Goal: Task Accomplishment & Management: Use online tool/utility

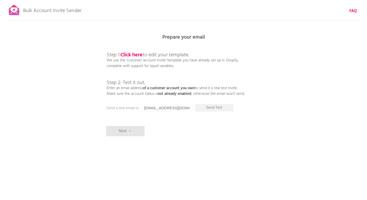
click at [175, 108] on input "hiroaki_ono@star-labo.co.jp" at bounding box center [166, 108] width 51 height 8
paste input "yuki_ishijima"
click at [212, 110] on p "Send Test" at bounding box center [214, 108] width 39 height 8
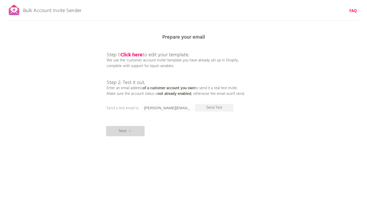
click at [134, 132] on p "Next →" at bounding box center [125, 131] width 39 height 10
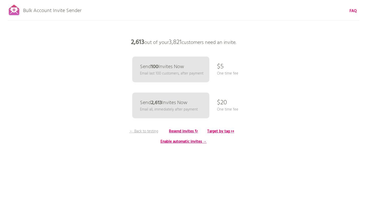
drag, startPoint x: 127, startPoint y: 42, endPoint x: 251, endPoint y: 43, distance: 123.8
click at [251, 43] on p "2,613 out of your 3,821 customers need an invite." at bounding box center [184, 42] width 154 height 15
click at [260, 49] on p "2,613 out of your 3,821 customers need an invite." at bounding box center [184, 42] width 154 height 15
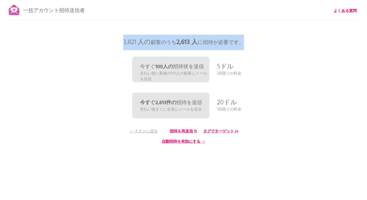
drag, startPoint x: 122, startPoint y: 41, endPoint x: 187, endPoint y: 55, distance: 66.6
click at [187, 55] on div "一括アカウント招待送信者 よくある質問 すべての顧客を同期しました。 送信を一時停止 （これには最大30分かかる場合があります） 次は何をする？新規顧客が今後…" at bounding box center [183, 90] width 367 height 180
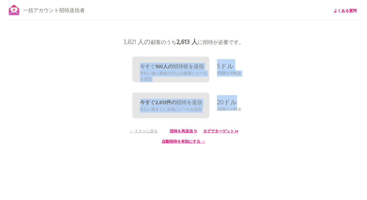
drag, startPoint x: 119, startPoint y: 98, endPoint x: 234, endPoint y: 104, distance: 116.0
click at [234, 104] on div "一括アカウント招待送信者 よくある質問 すべての顧客を同期しました。 送信を一時停止 （これには最大30分かかる場合があります） 次は何をする？新規顧客が今後…" at bounding box center [183, 90] width 367 height 180
copy div "今すぐ 100人の 招待状を送信 支払い後に最後の100人の顧客にメールを送信 5ドル 1回限りの料金 今すぐ2,613件の 招待 を送信 支払い後すぐに全員…"
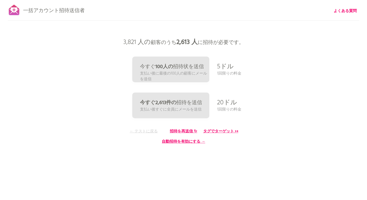
click at [140, 131] on font "← テストに戻る" at bounding box center [144, 131] width 28 height 6
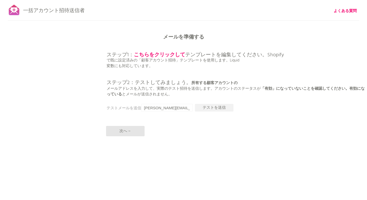
click at [171, 109] on input "hiroyuki_ishijima@star-labo.co.jp" at bounding box center [166, 108] width 51 height 8
paste input "ayame_naka"
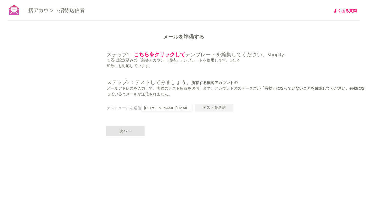
drag, startPoint x: 166, startPoint y: 108, endPoint x: 129, endPoint y: 109, distance: 37.0
click at [129, 0] on div "メールを準備する ステップ1： こちらをクリックして テンプレートを編集してください。Shopify で既に設定済みの「顧客アカウント招待」テンプレートを使用…" at bounding box center [183, 0] width 367 height 0
type input "[EMAIL_ADDRESS][DOMAIN_NAME]"
click at [221, 108] on font "テストを送信" at bounding box center [214, 108] width 23 height 6
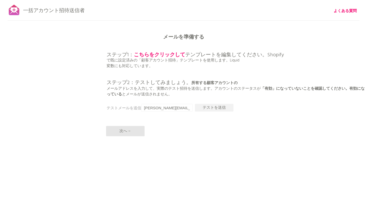
scroll to position [0, 12]
drag, startPoint x: 180, startPoint y: 108, endPoint x: 237, endPoint y: 108, distance: 56.5
click at [237, 108] on div "一括アカウント招待送信者 よくある質問 すべての顧客を同期しました。 送信を一時停止 （これには最大30分かかる場合があります） 次は何をする？新規顧客が今後…" at bounding box center [183, 90] width 367 height 180
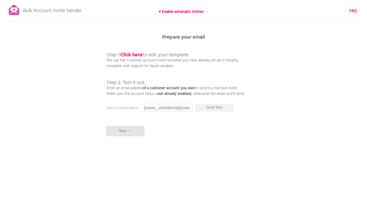
click at [156, 107] on input "[EMAIL_ADDRESS][DOMAIN_NAME]" at bounding box center [166, 108] width 51 height 8
paste input "[EMAIL_ADDRESS][DOMAIN_NAME]"
drag, startPoint x: 162, startPoint y: 107, endPoint x: 119, endPoint y: 107, distance: 43.7
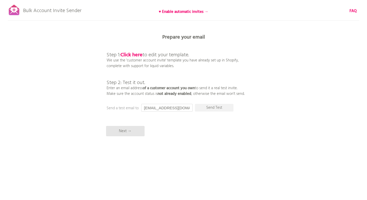
click at [119, 0] on div "Prepare your email Step 1: Click here to edit your template. We use the 'custom…" at bounding box center [183, 0] width 367 height 0
type input "[EMAIL_ADDRESS][DOMAIN_NAME]"
click at [224, 108] on p "Send Test" at bounding box center [214, 108] width 39 height 8
click at [130, 133] on p "Next →" at bounding box center [125, 131] width 39 height 10
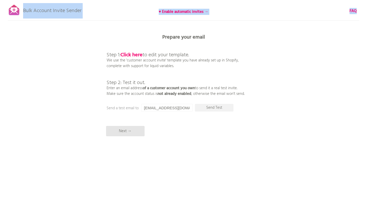
drag, startPoint x: 83, startPoint y: 11, endPoint x: 23, endPoint y: 12, distance: 60.4
click at [23, 12] on div "Bulk Account Invite Sender ♥ Enable automatic invites → FAQ Synced all customer…" at bounding box center [183, 90] width 367 height 180
copy div "Bulk Account Invite Sender ♥ Enable automatic invites → FAQ Synced all customer…"
